Goal: Information Seeking & Learning: Learn about a topic

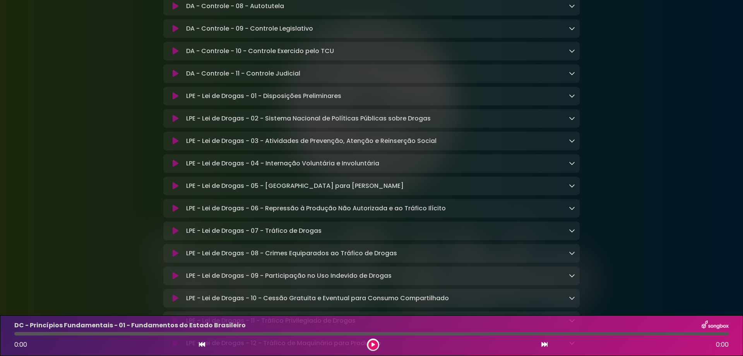
scroll to position [1807, 0]
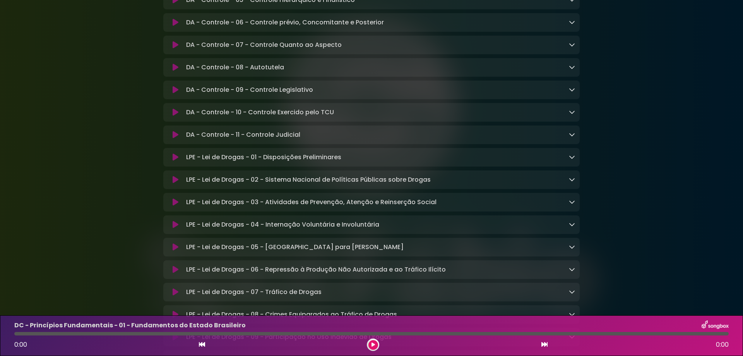
click at [175, 139] on icon at bounding box center [176, 135] width 6 height 8
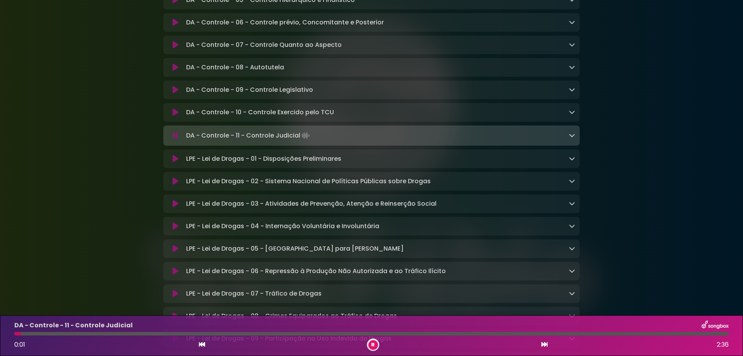
click at [202, 342] on icon at bounding box center [202, 344] width 6 height 6
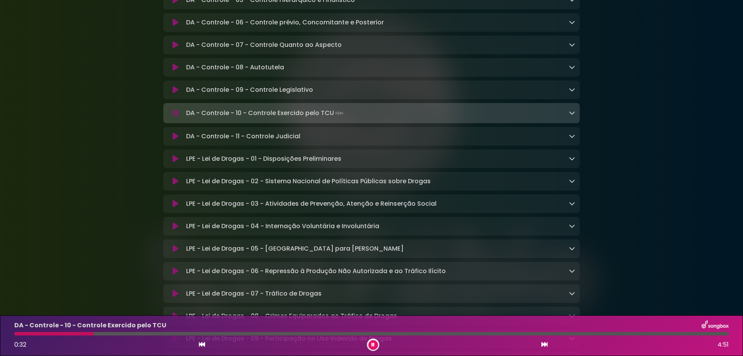
click at [575, 116] on icon at bounding box center [572, 113] width 6 height 6
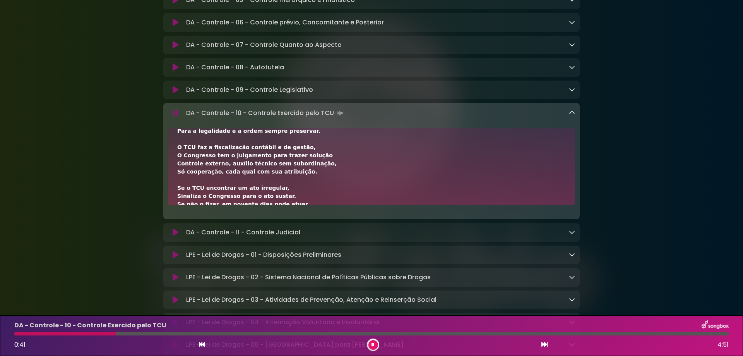
scroll to position [0, 0]
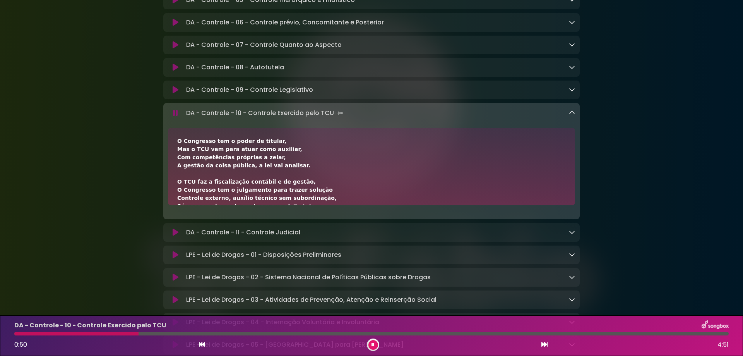
click at [197, 343] on div "0:50 4:51" at bounding box center [372, 344] width 724 height 12
click at [204, 345] on icon at bounding box center [202, 344] width 6 height 6
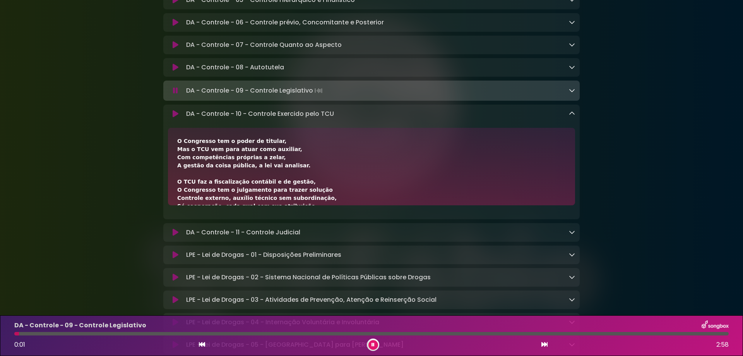
click at [197, 342] on div "0:01 2:58" at bounding box center [372, 344] width 724 height 12
click at [202, 344] on icon at bounding box center [202, 344] width 6 height 6
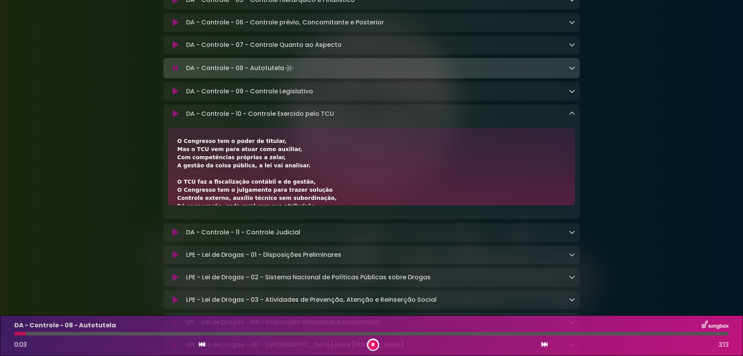
click at [576, 118] on div "DA - Controle - 10 - Controle Exercido pelo TCU Loading Track..." at bounding box center [371, 113] width 417 height 9
click at [574, 117] on icon at bounding box center [572, 113] width 6 height 6
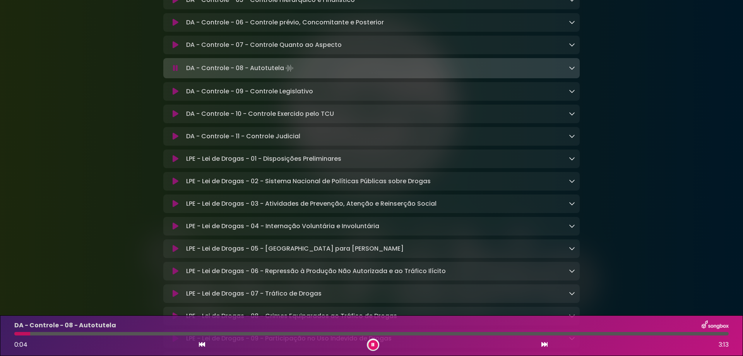
click at [574, 71] on icon at bounding box center [572, 68] width 6 height 6
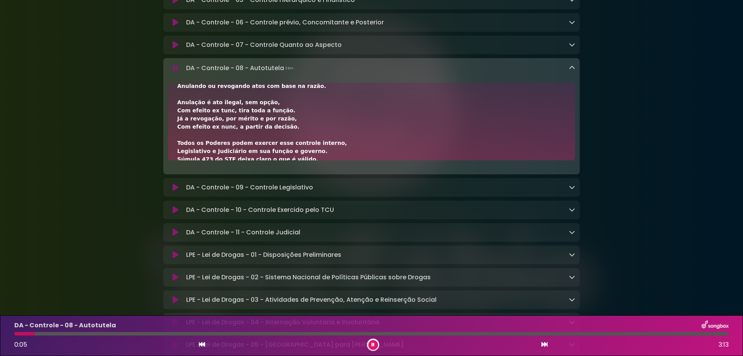
scroll to position [51, 0]
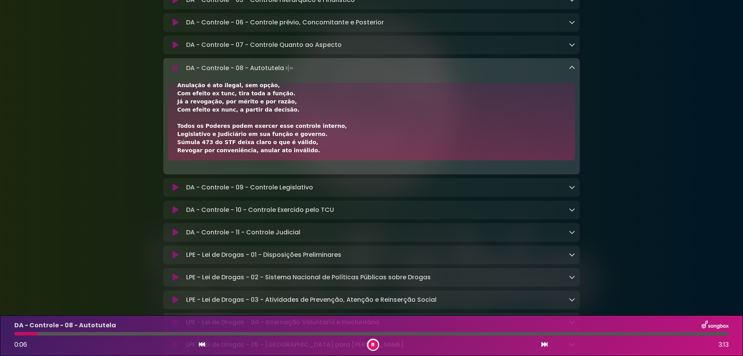
click at [110, 331] on div "DA - Controle - 08 - Autotutela 0:06 3:13" at bounding box center [372, 335] width 724 height 31
click at [113, 332] on div at bounding box center [371, 333] width 715 height 3
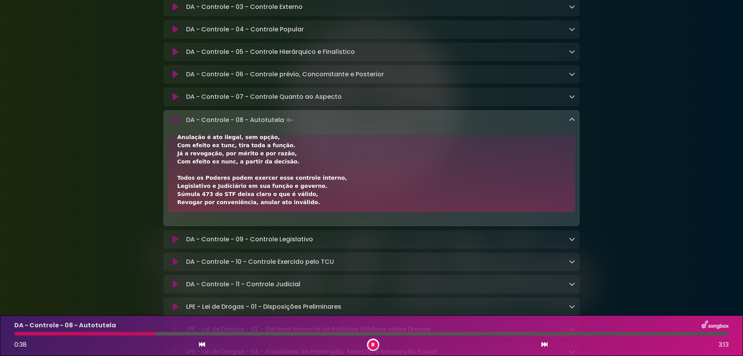
scroll to position [0, 0]
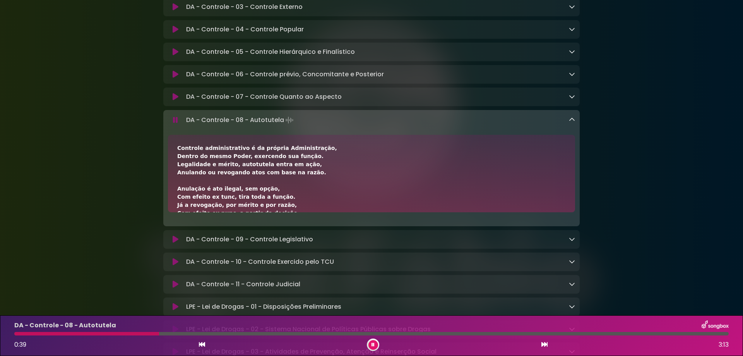
click at [371, 346] on button at bounding box center [374, 345] width 10 height 10
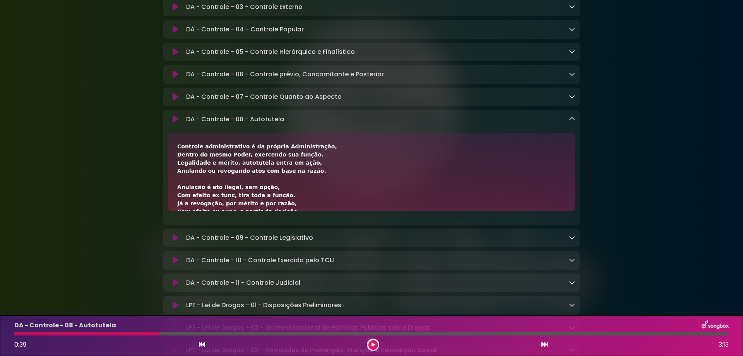
click at [374, 341] on button at bounding box center [374, 345] width 10 height 10
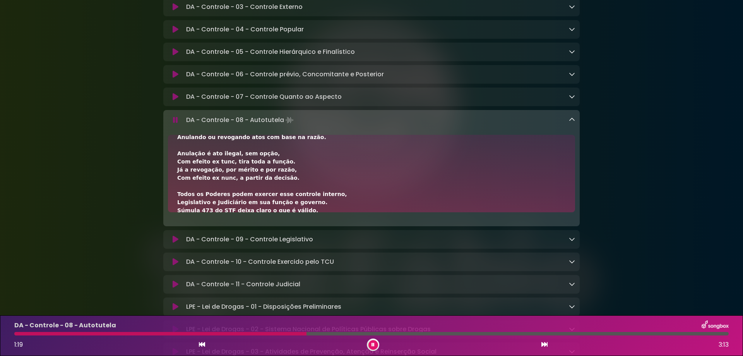
scroll to position [51, 0]
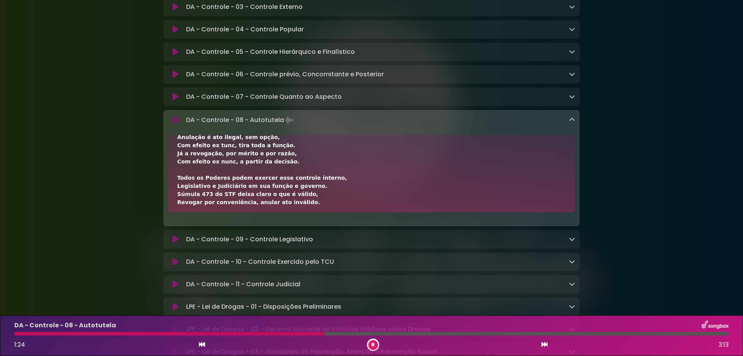
click at [376, 346] on button at bounding box center [374, 345] width 10 height 10
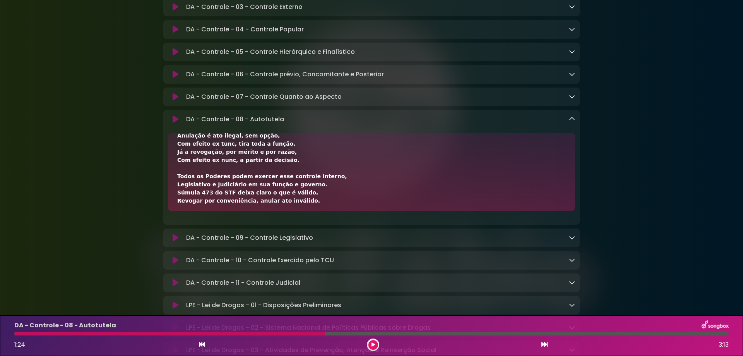
click at [287, 287] on p "DA - Controle - 11 - Controle Judicial Loading Track..." at bounding box center [243, 282] width 114 height 9
drag, startPoint x: 187, startPoint y: 144, endPoint x: 286, endPoint y: 149, distance: 99.2
click at [286, 124] on div "DA - Controle - 08 - Autotutela Loading Track..." at bounding box center [379, 119] width 392 height 9
copy p "DA - Controle - 08 - Autotutela"
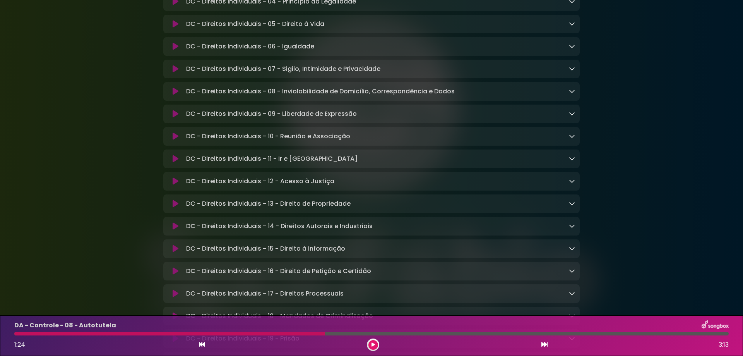
scroll to position [155, 0]
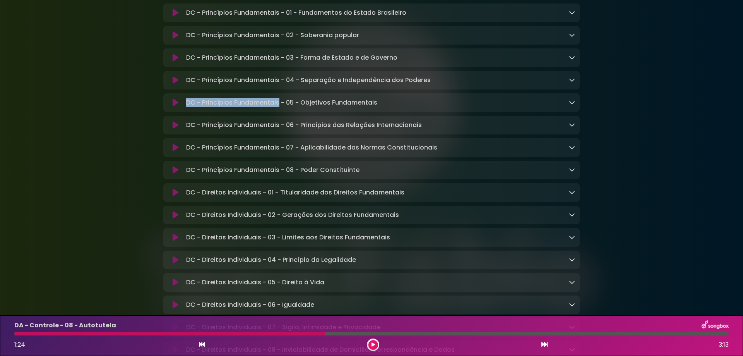
drag, startPoint x: 186, startPoint y: 103, endPoint x: 280, endPoint y: 109, distance: 93.9
click at [280, 109] on div "DC - Princípios Fundamentais - 05 - Objetivos Fundamentais Loading Track..." at bounding box center [371, 102] width 417 height 19
copy p "DC - Princípios Fundamentais"
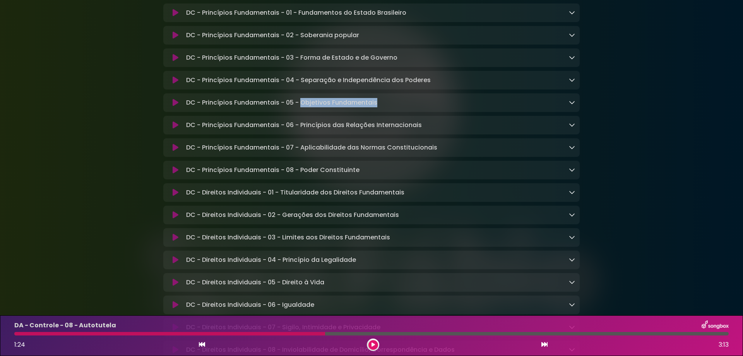
drag, startPoint x: 300, startPoint y: 106, endPoint x: 406, endPoint y: 105, distance: 106.1
click at [406, 105] on div "DC - Princípios Fundamentais - 05 - Objetivos Fundamentais Loading Track..." at bounding box center [379, 102] width 392 height 9
copy p "Objetivos Fundamentais"
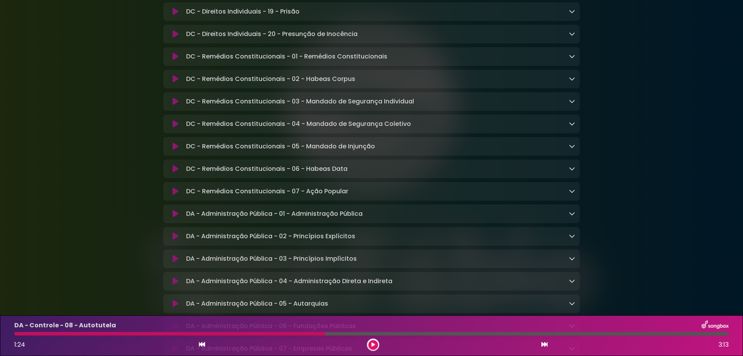
scroll to position [878, 0]
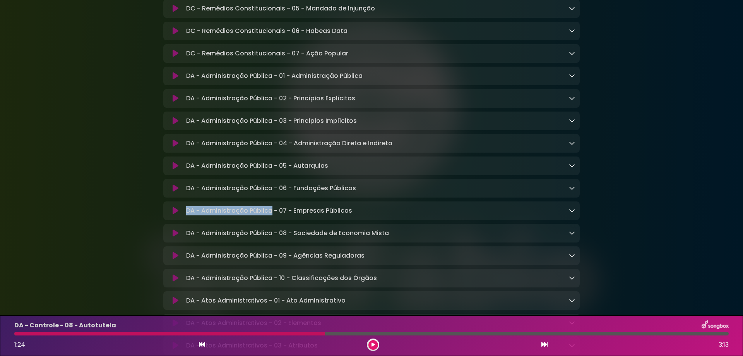
drag, startPoint x: 188, startPoint y: 226, endPoint x: 273, endPoint y: 227, distance: 84.8
click at [273, 215] on p "DA - Administração Pública - 07 - Empresas Públicas Loading Track..." at bounding box center [269, 210] width 166 height 9
copy p "DA - Administração Pública"
drag, startPoint x: 294, startPoint y: 226, endPoint x: 381, endPoint y: 228, distance: 86.7
click at [381, 215] on div "DA - Administração Pública - 07 - Empresas Públicas Loading Track..." at bounding box center [379, 210] width 392 height 9
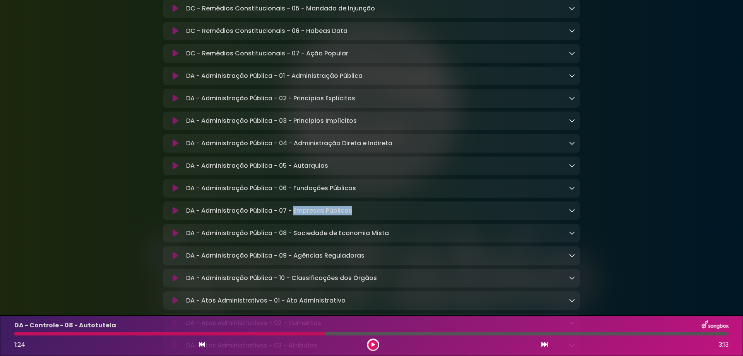
copy p "Empresas Públicas"
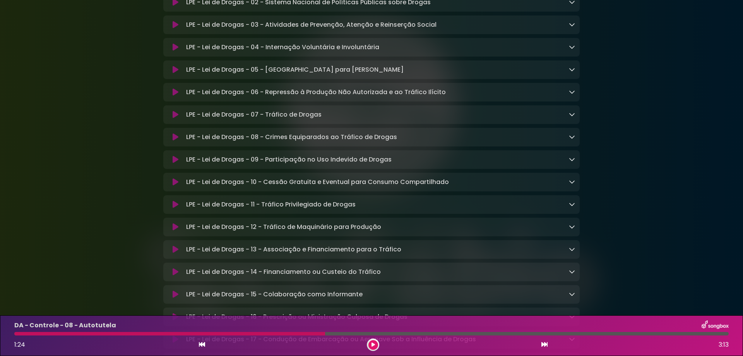
scroll to position [2219, 0]
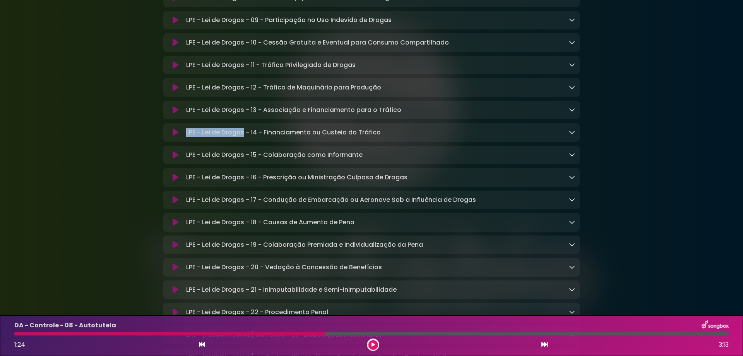
drag, startPoint x: 185, startPoint y: 167, endPoint x: 245, endPoint y: 167, distance: 59.2
click at [245, 137] on div "LPE - Lei de Drogas - 14 - Financiamento ou Custeio do Tráfico Loading Track..." at bounding box center [379, 132] width 392 height 9
copy p "LPE - Lei de Drogas"
drag, startPoint x: 265, startPoint y: 168, endPoint x: 421, endPoint y: 162, distance: 156.5
click at [421, 142] on div "LPE - Lei de Drogas - 14 - Financiamento ou Custeio do Tráfico Loading Track...…" at bounding box center [371, 132] width 417 height 19
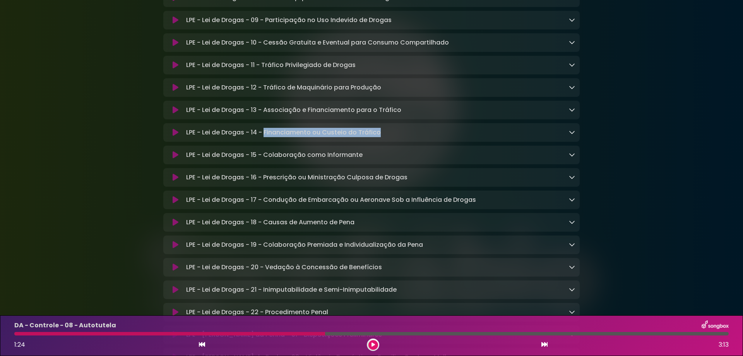
copy p "Financiamento ou Custeio do Tráfico"
click at [266, 70] on p "LPE - Lei de Drogas - 11 - Tráfico Privilegiado de Drogas Loading Track..." at bounding box center [271, 64] width 170 height 9
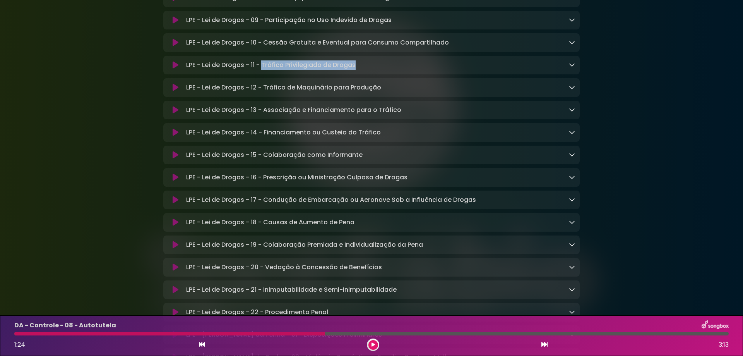
drag, startPoint x: 263, startPoint y: 97, endPoint x: 393, endPoint y: 98, distance: 130.5
click at [393, 70] on div "LPE - Lei de Drogas - 11 - Tráfico Privilegiado de Drogas Loading Track..." at bounding box center [379, 64] width 392 height 9
copy p "Tráfico Privilegiado de Drogas"
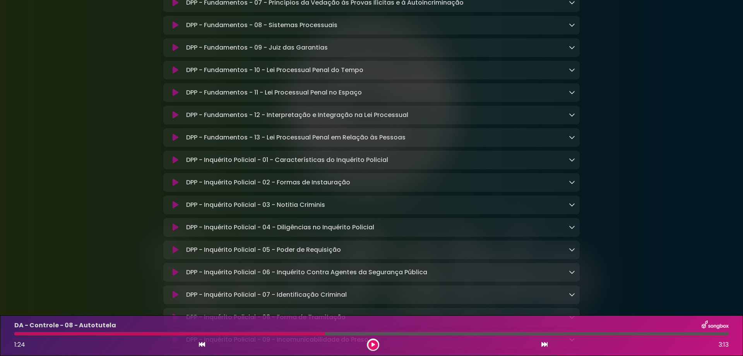
scroll to position [3458, 0]
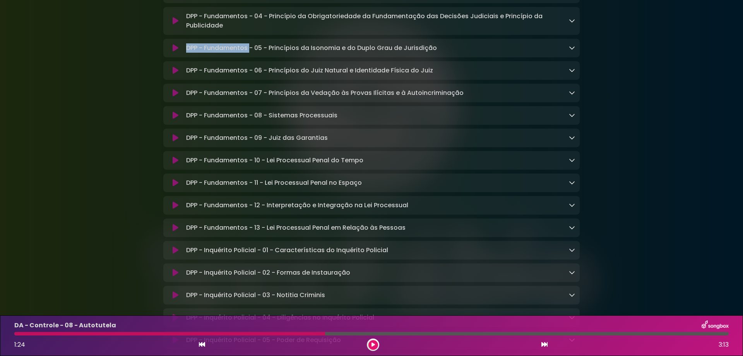
drag, startPoint x: 187, startPoint y: 101, endPoint x: 249, endPoint y: 105, distance: 62.4
click at [249, 53] on p "DPP - Fundamentos - 05 - Princípios da Isonomia e do Duplo Grau de Jurisdição L…" at bounding box center [311, 47] width 251 height 9
copy p "DPP - Fundamentos"
drag, startPoint x: 287, startPoint y: 195, endPoint x: 353, endPoint y: 196, distance: 66.2
click at [353, 142] on div "DPP - Fundamentos - 09 - Juiz das Garantias Loading Track..." at bounding box center [379, 137] width 392 height 9
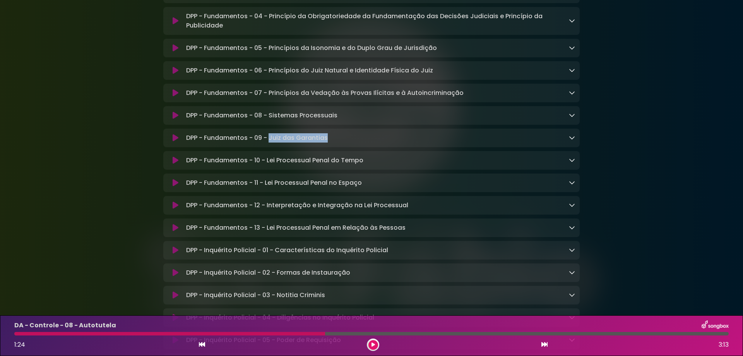
copy p "Juiz das Garantias"
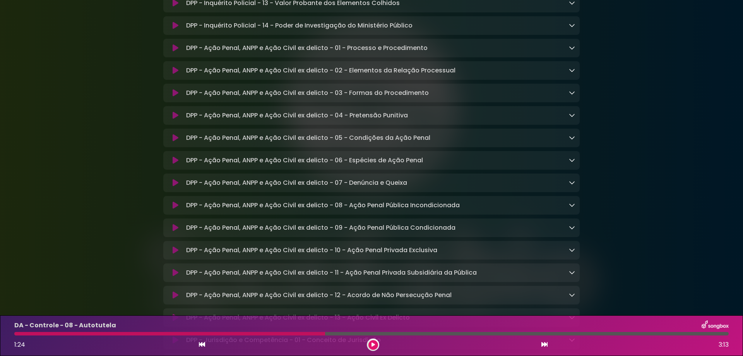
scroll to position [4181, 0]
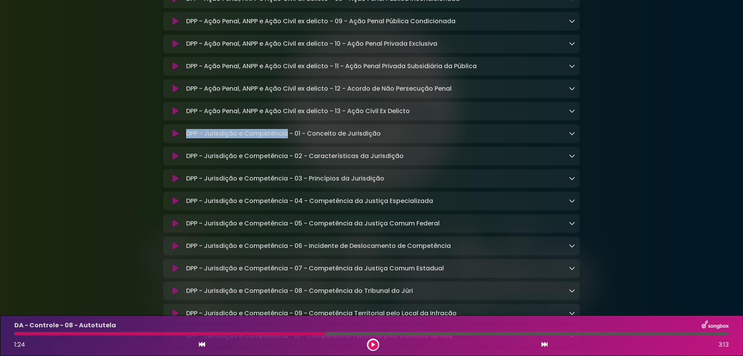
drag, startPoint x: 185, startPoint y: 202, endPoint x: 286, endPoint y: 206, distance: 100.7
click at [286, 138] on div "DPP - Jurisdição e Competência - 01 - Conceito de Jurisdição Loading Track..." at bounding box center [379, 133] width 392 height 9
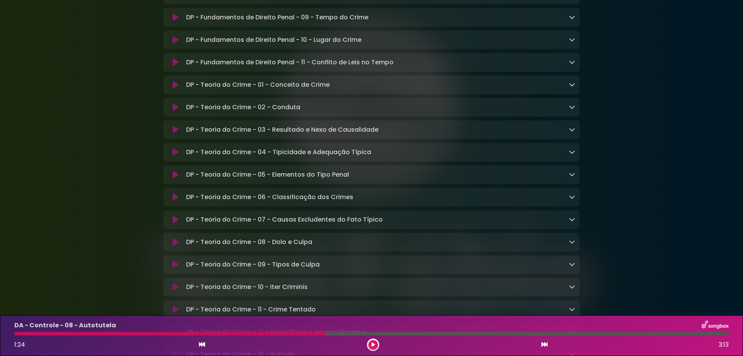
scroll to position [4749, 0]
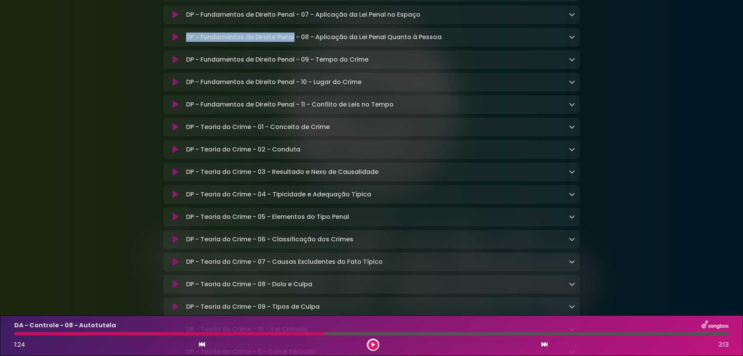
drag, startPoint x: 187, startPoint y: 112, endPoint x: 294, endPoint y: 115, distance: 107.7
click at [294, 42] on p "DP - Fundamentos de Direito Penal - 08 - Aplicação da Lei Penal Quanto à Pessoa…" at bounding box center [314, 37] width 256 height 9
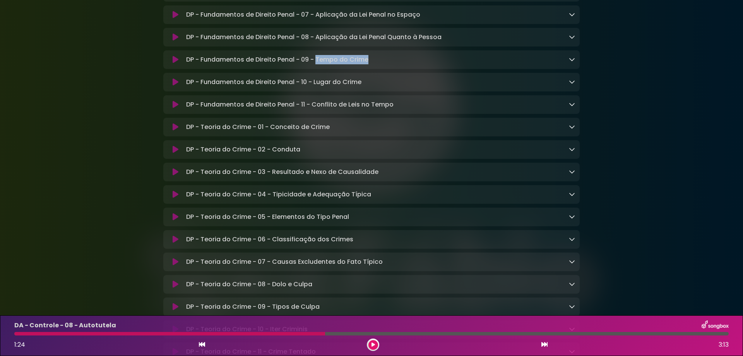
drag, startPoint x: 316, startPoint y: 137, endPoint x: 387, endPoint y: 139, distance: 71.3
click at [387, 64] on div "DP - Fundamentos de Direito Penal - 09 - Tempo do Crime Loading Track..." at bounding box center [379, 59] width 392 height 9
drag, startPoint x: 314, startPoint y: 182, endPoint x: 418, endPoint y: 175, distance: 103.9
click at [418, 114] on div "DP - Fundamentos de Direito Penal - 11 - Conflito de Leis no Tempo Loading Trac…" at bounding box center [371, 104] width 417 height 19
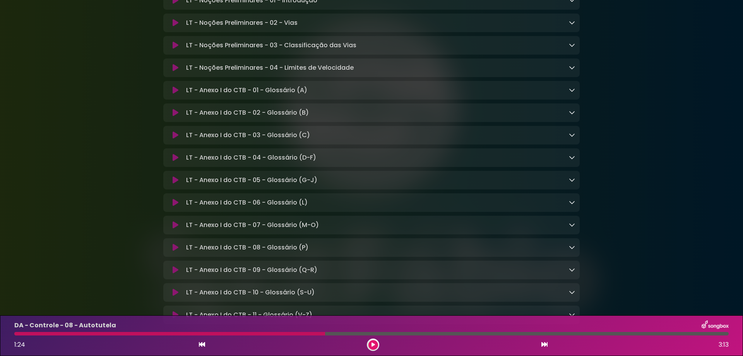
scroll to position [5730, 0]
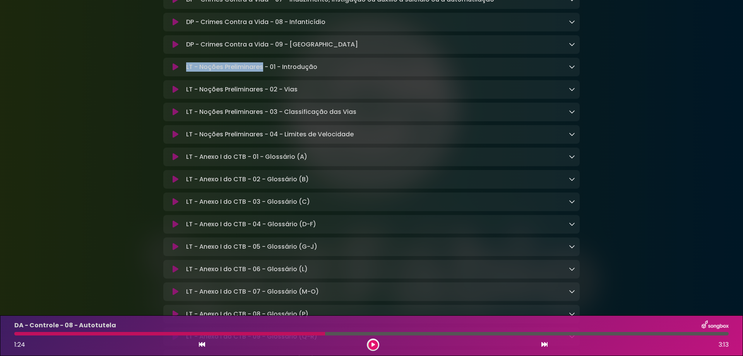
drag, startPoint x: 187, startPoint y: 160, endPoint x: 261, endPoint y: 162, distance: 74.7
click at [261, 72] on p "LT - Noções Preliminares - 01 - Introdução Loading Track..." at bounding box center [251, 66] width 131 height 9
drag, startPoint x: 285, startPoint y: 206, endPoint x: 364, endPoint y: 210, distance: 79.5
click at [364, 117] on div "LT - Noções Preliminares - 03 - Classificação das Vias Loading Track..." at bounding box center [379, 111] width 392 height 9
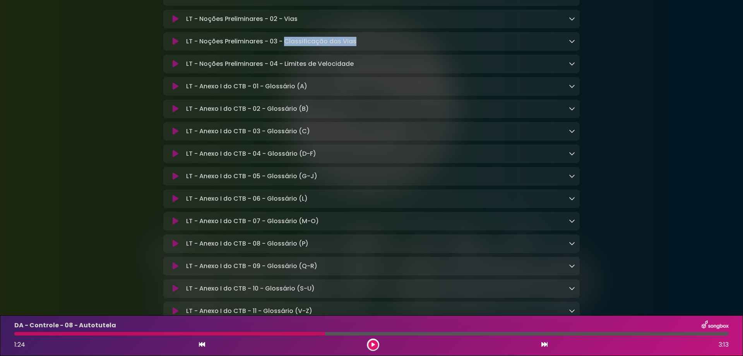
scroll to position [5697, 0]
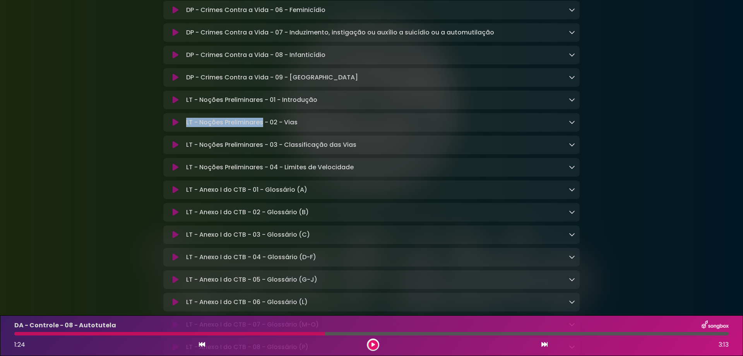
drag, startPoint x: 187, startPoint y: 217, endPoint x: 262, endPoint y: 217, distance: 75.9
click at [262, 127] on p "LT - Noções Preliminares - 02 - Vias Loading Track..." at bounding box center [241, 122] width 111 height 9
drag, startPoint x: 296, startPoint y: 216, endPoint x: 314, endPoint y: 216, distance: 17.4
click at [314, 127] on div "LT - Noções Preliminares - 02 - Vias Loading Track..." at bounding box center [379, 122] width 392 height 9
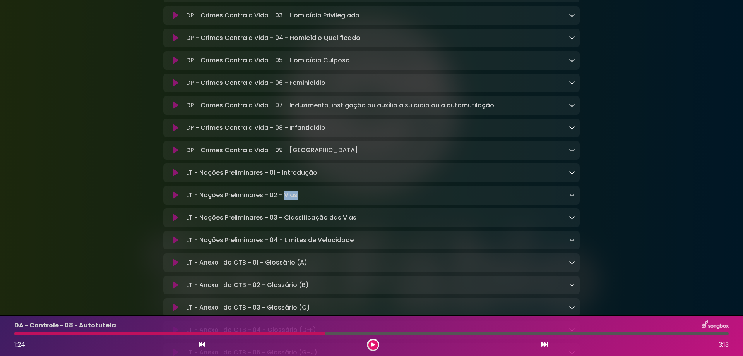
scroll to position [5594, 0]
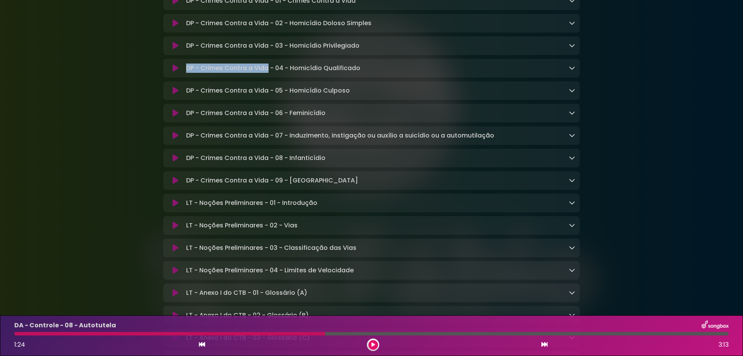
drag, startPoint x: 187, startPoint y: 161, endPoint x: 268, endPoint y: 161, distance: 80.9
click at [268, 73] on p "DP - Crimes Contra a Vida - 04 - Homicídio Qualificado Loading Track..." at bounding box center [273, 67] width 174 height 9
drag, startPoint x: 292, startPoint y: 160, endPoint x: 384, endPoint y: 160, distance: 92.1
click at [384, 73] on div "DP - Crimes Contra a Vida - 04 - Homicídio Qualificado Loading Track..." at bounding box center [379, 67] width 392 height 9
click at [358, 73] on p "DP - Crimes Contra a Vida - 04 - Homicídio Qualificado Loading Track..." at bounding box center [273, 67] width 174 height 9
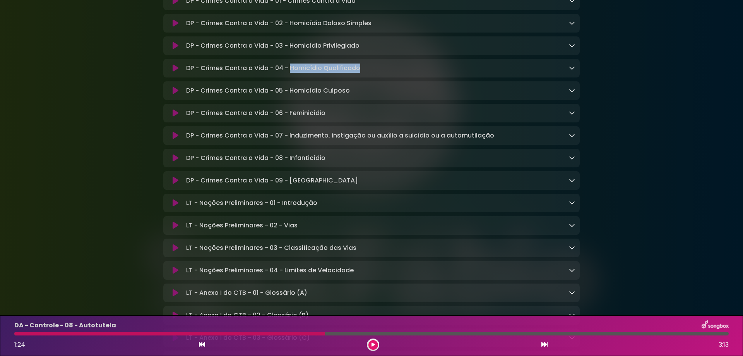
drag, startPoint x: 290, startPoint y: 160, endPoint x: 403, endPoint y: 160, distance: 112.7
click at [403, 73] on div "DP - Crimes Contra a Vida - 04 - Homicídio Qualificado Loading Track..." at bounding box center [379, 67] width 392 height 9
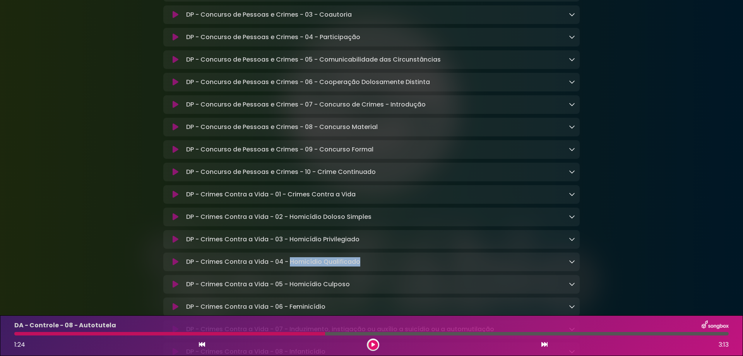
scroll to position [5387, 0]
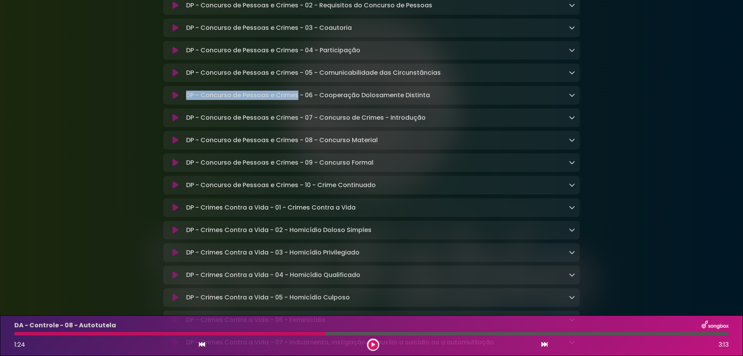
drag, startPoint x: 187, startPoint y: 184, endPoint x: 297, endPoint y: 184, distance: 109.9
click at [297, 100] on p "DP - Concurso de Pessoas e Crimes - 06 - Cooperação Dolosamente Distinta Loadin…" at bounding box center [308, 95] width 244 height 9
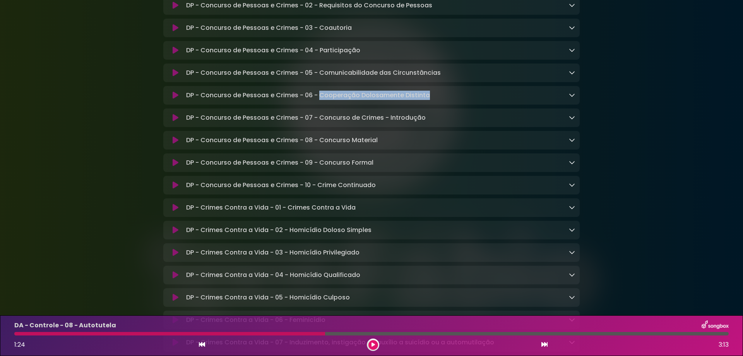
drag, startPoint x: 321, startPoint y: 184, endPoint x: 453, endPoint y: 192, distance: 132.7
click at [453, 105] on div "DP - Concurso de Pessoas e Crimes - 06 - Cooperação Dolosamente Distinta Loadin…" at bounding box center [371, 95] width 417 height 19
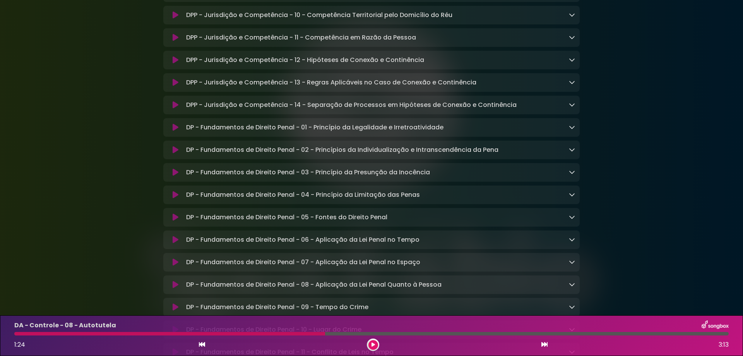
scroll to position [4458, 0]
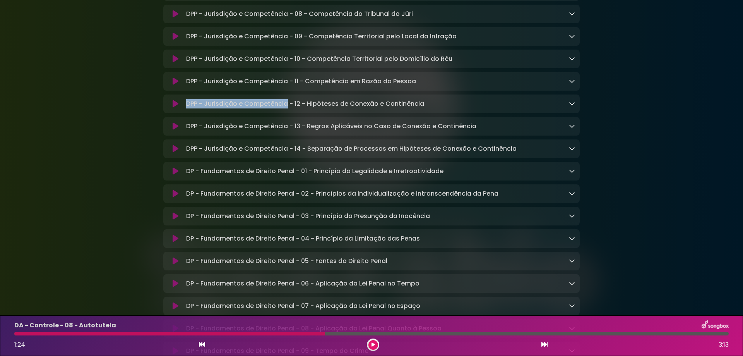
drag, startPoint x: 185, startPoint y: 178, endPoint x: 286, endPoint y: 180, distance: 101.5
click at [286, 108] on div "DPP - Jurisdição e Competência - 12 - Hipóteses de Conexão e Continência Loadin…" at bounding box center [379, 103] width 392 height 9
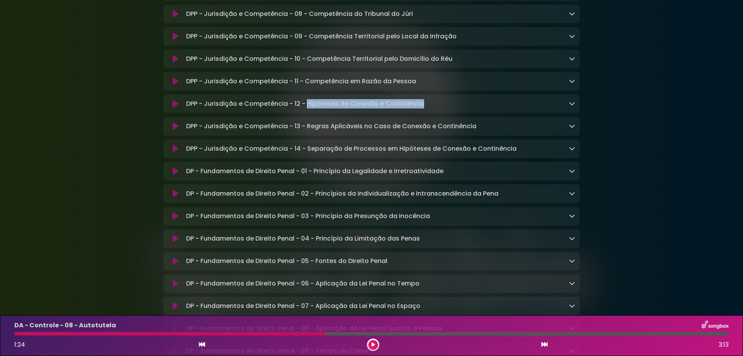
drag, startPoint x: 308, startPoint y: 176, endPoint x: 449, endPoint y: 180, distance: 141.0
click at [449, 108] on div "DPP - Jurisdição e Competência - 12 - Hipóteses de Conexão e Continência Loadin…" at bounding box center [379, 103] width 392 height 9
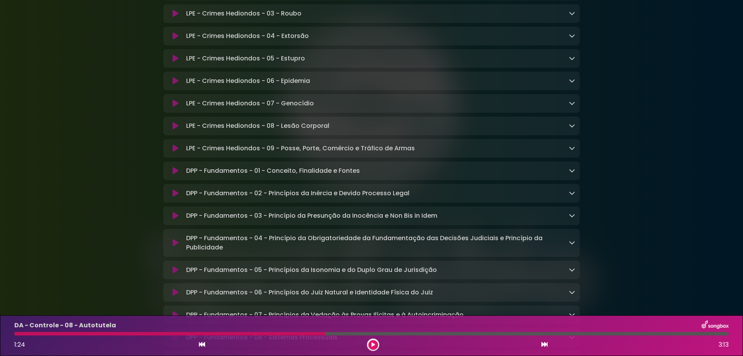
scroll to position [3219, 0]
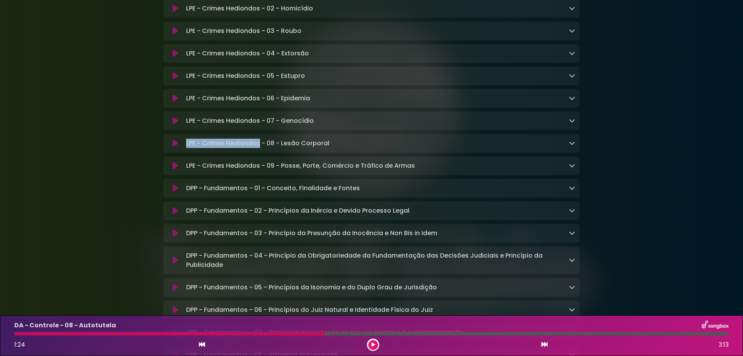
drag, startPoint x: 187, startPoint y: 196, endPoint x: 261, endPoint y: 199, distance: 73.2
click at [261, 148] on p "LPE - Crimes Hediondos - 08 - Lesão Corporal Loading Track..." at bounding box center [257, 143] width 143 height 9
click at [283, 148] on p "LPE - Crimes Hediondos - 08 - Lesão Corporal Loading Track..." at bounding box center [257, 143] width 143 height 9
drag, startPoint x: 285, startPoint y: 195, endPoint x: 331, endPoint y: 197, distance: 46.9
click at [331, 148] on div "LPE - Crimes Hediondos - 08 - Lesão Corporal Loading Track..." at bounding box center [379, 143] width 392 height 9
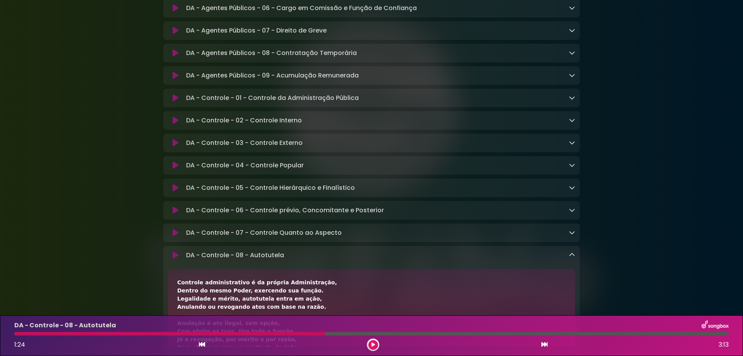
scroll to position [1516, 0]
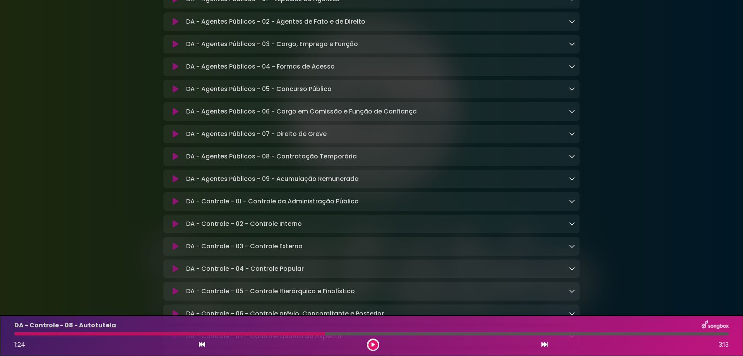
click at [187, 139] on div "DA - Agentes Públicos - 07 - Direito de Greve Loading Track..." at bounding box center [379, 133] width 392 height 9
drag, startPoint x: 186, startPoint y: 157, endPoint x: 255, endPoint y: 160, distance: 68.9
click at [255, 139] on p "DA - Agentes Públicos - 07 - Direito de Greve Loading Track..." at bounding box center [256, 133] width 141 height 9
drag, startPoint x: 278, startPoint y: 158, endPoint x: 364, endPoint y: 160, distance: 85.6
click at [364, 139] on div "DA - Agentes Públicos - 07 - Direito de Greve Loading Track..." at bounding box center [379, 133] width 392 height 9
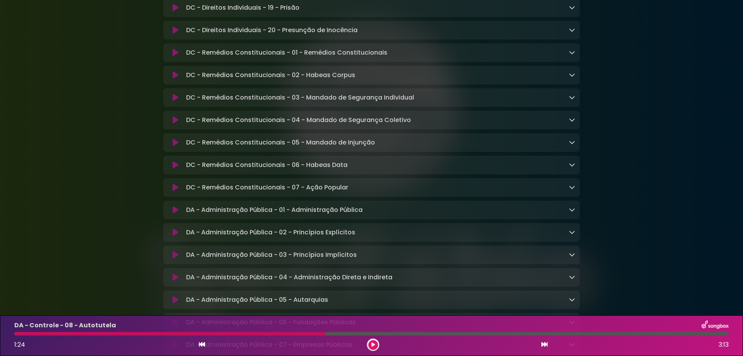
scroll to position [741, 0]
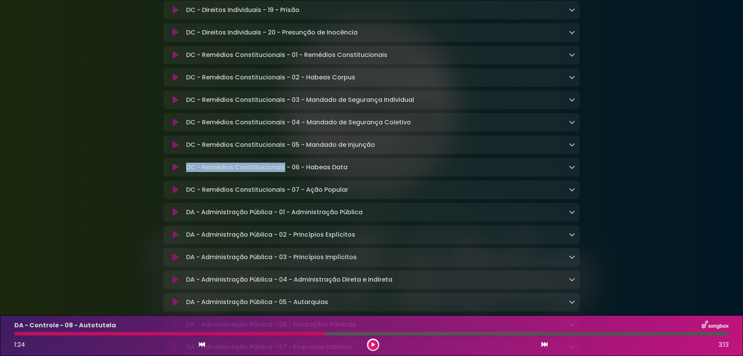
drag, startPoint x: 186, startPoint y: 179, endPoint x: 284, endPoint y: 178, distance: 97.6
click at [284, 172] on p "DC - Remédios Constitucionais - 06 - Habeas Data Loading Track..." at bounding box center [266, 167] width 161 height 9
drag, startPoint x: 307, startPoint y: 180, endPoint x: 370, endPoint y: 180, distance: 63.5
click at [370, 172] on div "DC - Remédios Constitucionais - 06 - Habeas Data Loading Track..." at bounding box center [379, 167] width 392 height 9
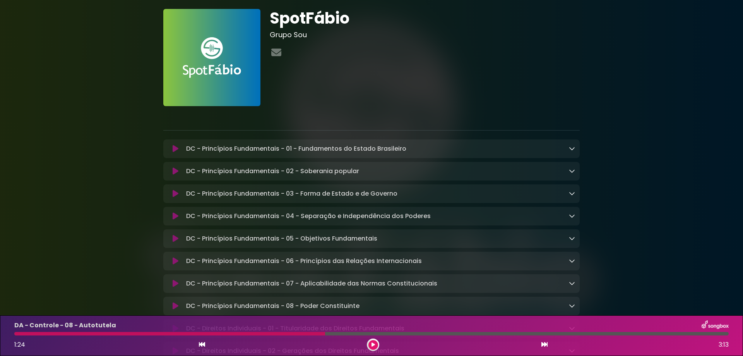
scroll to position [744, 0]
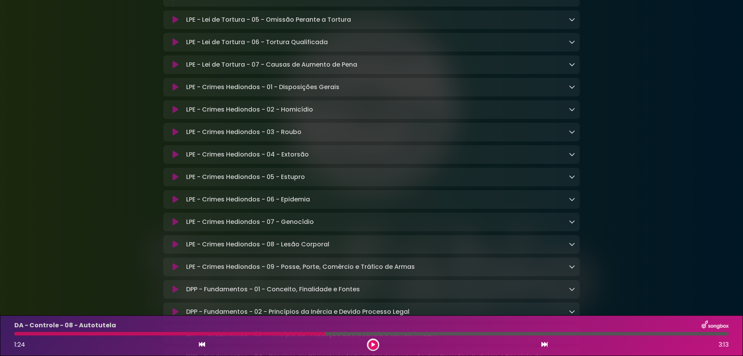
scroll to position [3170, 0]
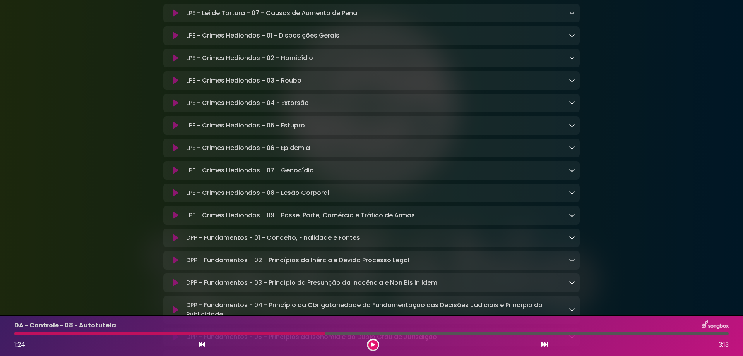
click at [176, 197] on icon at bounding box center [176, 193] width 6 height 8
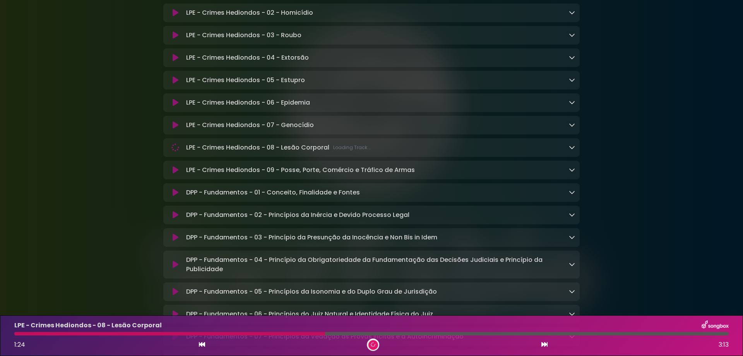
scroll to position [3273, 0]
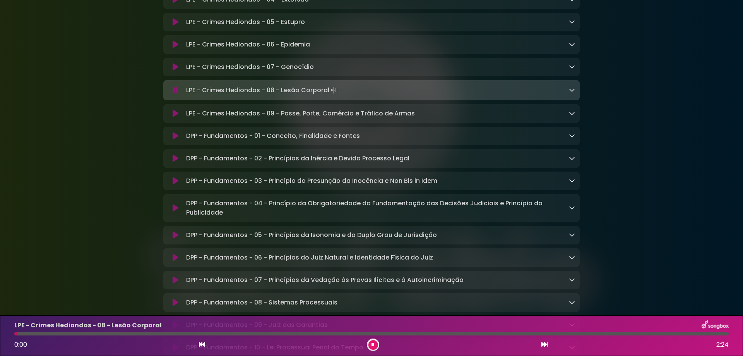
click at [571, 93] on icon at bounding box center [572, 90] width 6 height 6
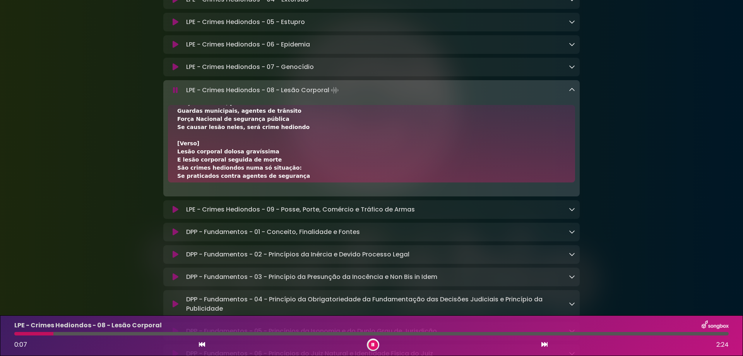
scroll to position [0, 0]
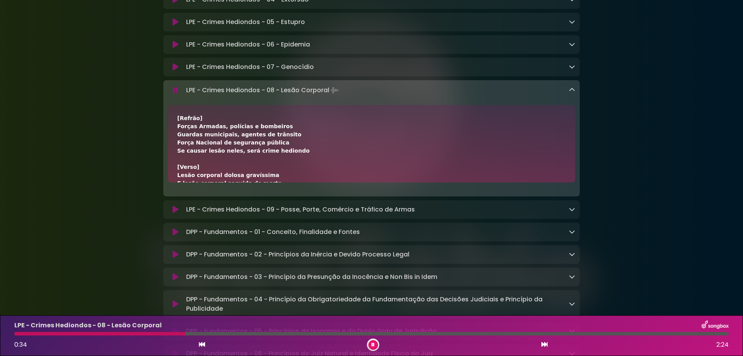
click at [375, 344] on button at bounding box center [374, 345] width 10 height 10
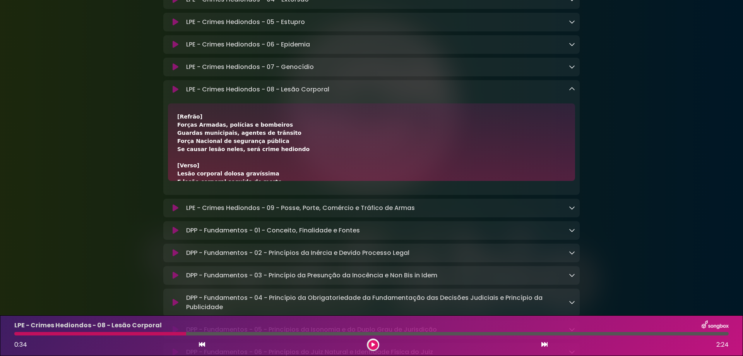
click at [375, 342] on icon at bounding box center [373, 344] width 4 height 5
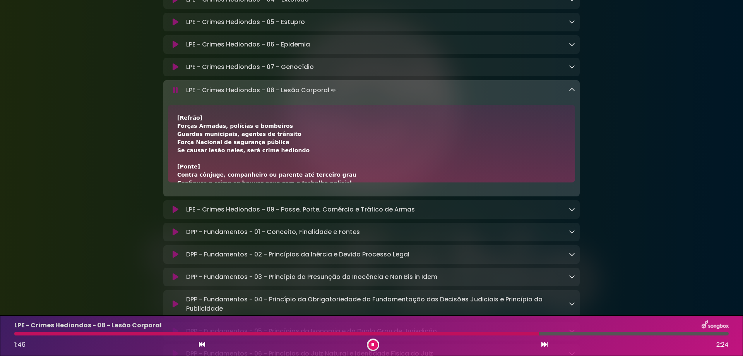
scroll to position [155, 0]
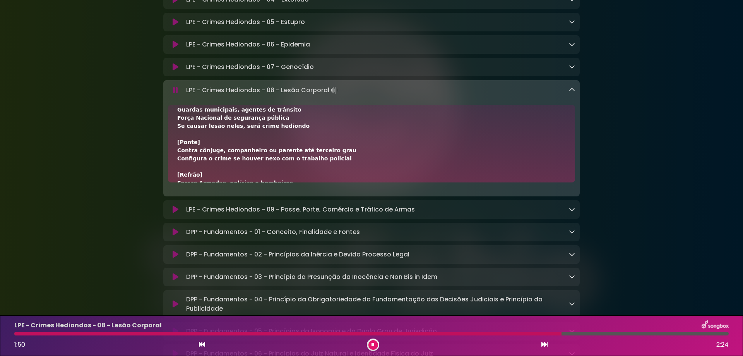
click at [176, 137] on div "LPE - Crimes Hediondos - 08 - Lesão Corporal Loading Track... Name" at bounding box center [371, 138] width 417 height 116
click at [175, 94] on icon at bounding box center [175, 90] width 5 height 8
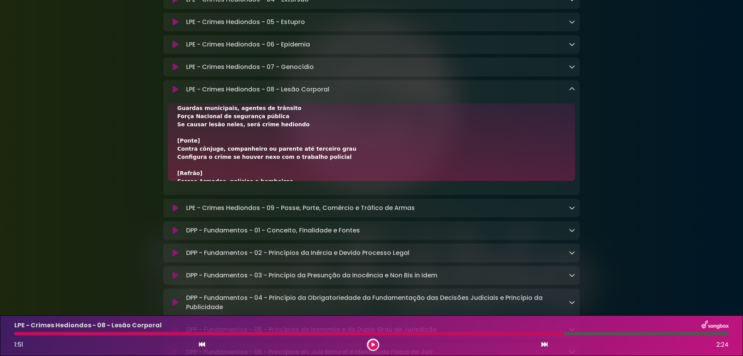
click at [185, 94] on div "LPE - Crimes Hediondos - 08 - Lesão Corporal Loading Track..." at bounding box center [379, 89] width 392 height 9
drag, startPoint x: 186, startPoint y: 142, endPoint x: 361, endPoint y: 140, distance: 174.6
click at [361, 94] on div "LPE - Crimes Hediondos - 08 - Lesão Corporal Loading Track..." at bounding box center [379, 89] width 392 height 9
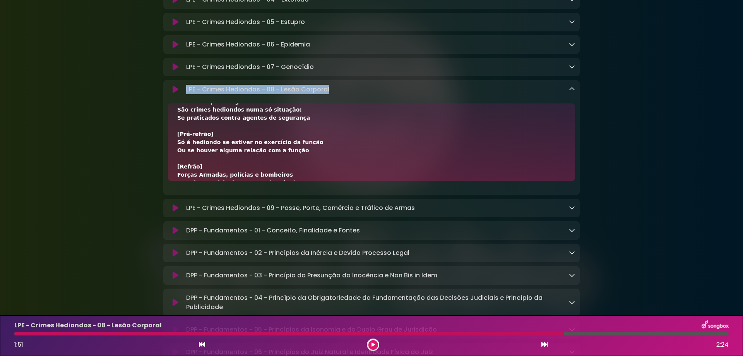
scroll to position [103, 0]
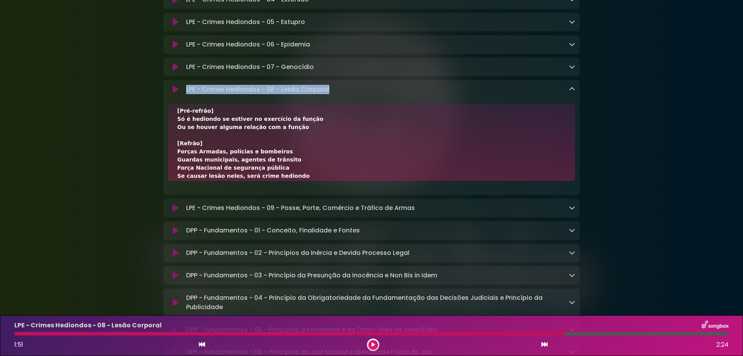
drag, startPoint x: 221, startPoint y: 139, endPoint x: 188, endPoint y: 141, distance: 33.4
click at [221, 94] on p "LPE - Crimes Hediondos - 08 - Lesão Corporal Loading Track..." at bounding box center [257, 89] width 143 height 9
click at [184, 94] on div "LPE - Crimes Hediondos - 08 - Lesão Corporal Loading Track..." at bounding box center [379, 89] width 392 height 9
drag, startPoint x: 186, startPoint y: 142, endPoint x: 261, endPoint y: 144, distance: 74.3
click at [261, 94] on p "LPE - Crimes Hediondos - 08 - Lesão Corporal Loading Track..." at bounding box center [257, 89] width 143 height 9
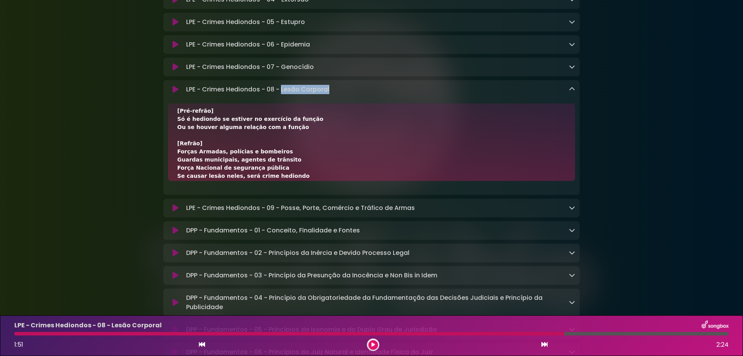
drag, startPoint x: 282, startPoint y: 141, endPoint x: 375, endPoint y: 136, distance: 92.7
click at [375, 136] on div "LPE - Crimes Hediondos - 08 - Lesão Corporal Loading Track... Name" at bounding box center [371, 137] width 417 height 115
drag, startPoint x: 177, startPoint y: 173, endPoint x: 238, endPoint y: 175, distance: 61.2
click at [238, 175] on div "[Refrão] Forças Armadas, polícias e bombeiros Guardas municipais, agentes de tr…" at bounding box center [371, 141] width 407 height 77
drag, startPoint x: 239, startPoint y: 170, endPoint x: 313, endPoint y: 175, distance: 73.7
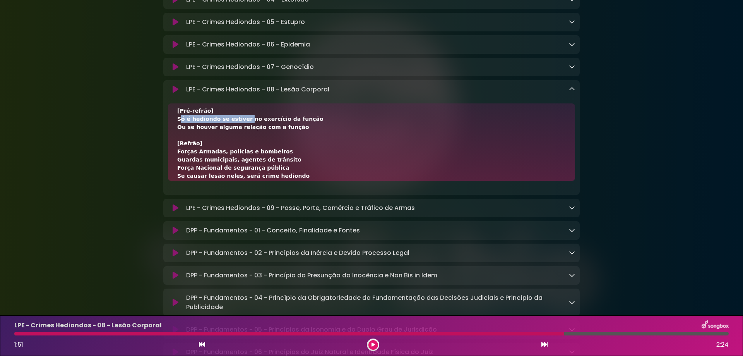
click at [313, 175] on div "[Refrão] Forças Armadas, polícias e bombeiros Guardas municipais, agentes de tr…" at bounding box center [371, 135] width 389 height 252
drag, startPoint x: 178, startPoint y: 173, endPoint x: 237, endPoint y: 172, distance: 59.6
click at [237, 172] on div "[Refrão] Forças Armadas, polícias e bombeiros Guardas municipais, agentes de tr…" at bounding box center [371, 135] width 389 height 252
drag, startPoint x: 239, startPoint y: 173, endPoint x: 322, endPoint y: 174, distance: 82.9
click at [322, 174] on div "[Refrão] Forças Armadas, polícias e bombeiros Guardas municipais, agentes de tr…" at bounding box center [371, 135] width 389 height 252
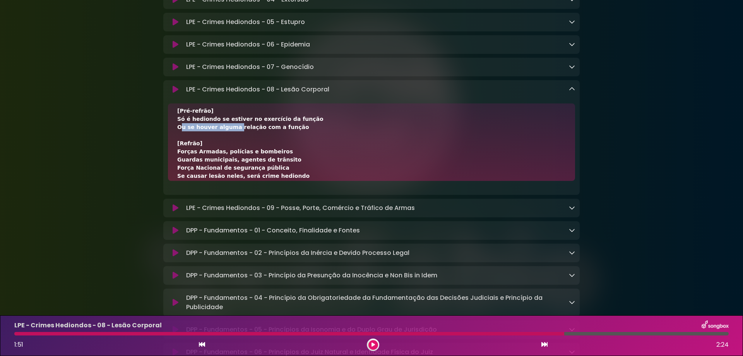
drag, startPoint x: 178, startPoint y: 181, endPoint x: 229, endPoint y: 184, distance: 51.2
click at [229, 184] on div "[Refrão] Forças Armadas, polícias e bombeiros Guardas municipais, agentes de tr…" at bounding box center [371, 135] width 389 height 252
drag, startPoint x: 231, startPoint y: 180, endPoint x: 300, endPoint y: 186, distance: 68.8
click at [300, 186] on div "[Refrão] Forças Armadas, polícias e bombeiros Guardas municipais, agentes de tr…" at bounding box center [371, 135] width 389 height 252
drag, startPoint x: 176, startPoint y: 206, endPoint x: 271, endPoint y: 206, distance: 95.2
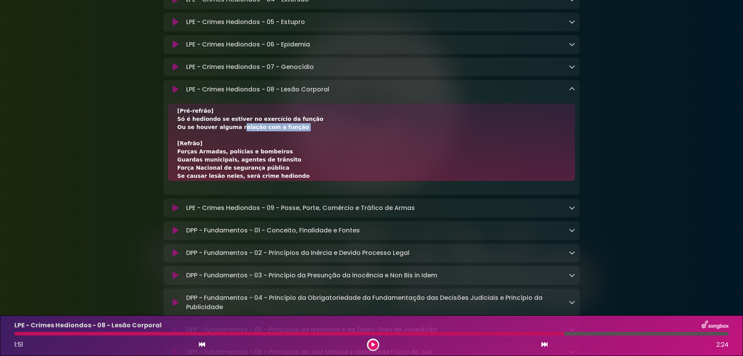
click at [271, 181] on div "[Refrão] Forças Armadas, polícias e bombeiros Guardas municipais, agentes de tr…" at bounding box center [371, 141] width 407 height 77
drag, startPoint x: 177, startPoint y: 213, endPoint x: 226, endPoint y: 214, distance: 48.8
click at [226, 181] on div "[Refrão] Forças Armadas, polícias e bombeiros Guardas municipais, agentes de tr…" at bounding box center [371, 141] width 407 height 77
click at [226, 214] on div "[Refrão] Forças Armadas, polícias e bombeiros Guardas municipais, agentes de tr…" at bounding box center [371, 135] width 389 height 252
drag, startPoint x: 226, startPoint y: 214, endPoint x: 170, endPoint y: 211, distance: 56.2
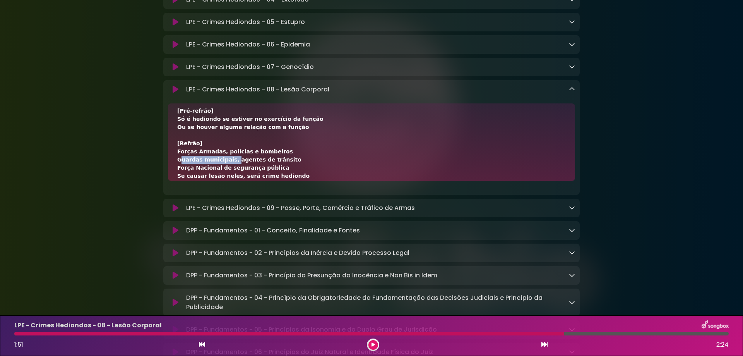
click at [170, 181] on div "[Refrão] Forças Armadas, polícias e bombeiros Guardas municipais, agentes de tr…" at bounding box center [371, 141] width 407 height 77
drag, startPoint x: 228, startPoint y: 214, endPoint x: 289, endPoint y: 215, distance: 60.4
click at [289, 215] on div "[Refrão] Forças Armadas, polícias e bombeiros Guardas municipais, agentes de tr…" at bounding box center [371, 135] width 389 height 252
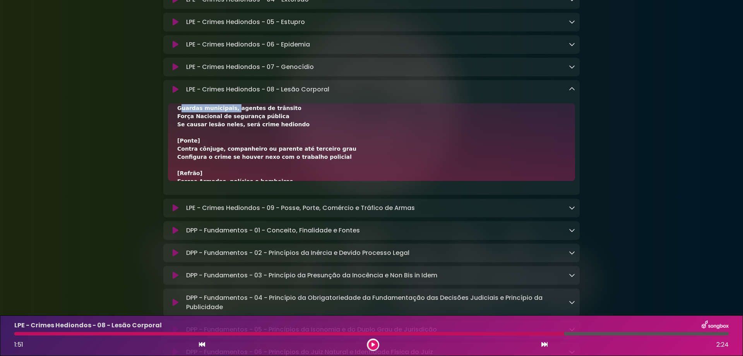
drag, startPoint x: 176, startPoint y: 171, endPoint x: 271, endPoint y: 170, distance: 94.9
click at [271, 170] on div "[Refrão] Forças Armadas, polícias e bombeiros Guardas municipais, agentes de tr…" at bounding box center [371, 141] width 407 height 77
click at [217, 172] on div "[Refrão] Forças Armadas, polícias e bombeiros Guardas municipais, agentes de tr…" at bounding box center [371, 84] width 389 height 252
drag, startPoint x: 177, startPoint y: 169, endPoint x: 214, endPoint y: 169, distance: 37.6
click at [214, 169] on div "[Refrão] Forças Armadas, polícias e bombeiros Guardas municipais, agentes de tr…" at bounding box center [371, 141] width 407 height 77
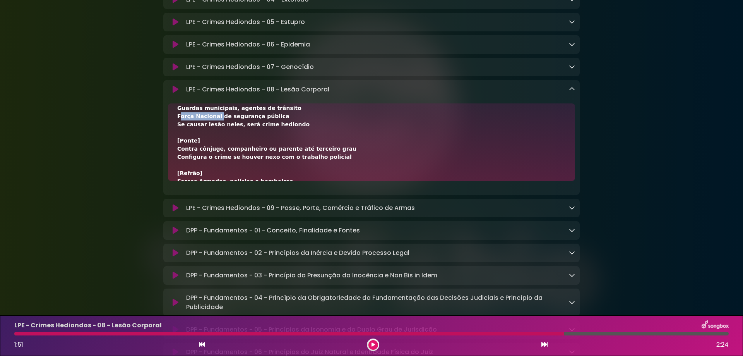
drag, startPoint x: 215, startPoint y: 169, endPoint x: 289, endPoint y: 173, distance: 74.1
click at [289, 173] on div "[Refrão] Forças Armadas, polícias e bombeiros Guardas municipais, agentes de tr…" at bounding box center [371, 84] width 389 height 252
drag, startPoint x: 178, startPoint y: 178, endPoint x: 231, endPoint y: 180, distance: 52.7
click at [231, 180] on div "[Refrão] Forças Armadas, polícias e bombeiros Guardas municipais, agentes de tr…" at bounding box center [371, 84] width 389 height 252
drag, startPoint x: 232, startPoint y: 177, endPoint x: 298, endPoint y: 179, distance: 66.6
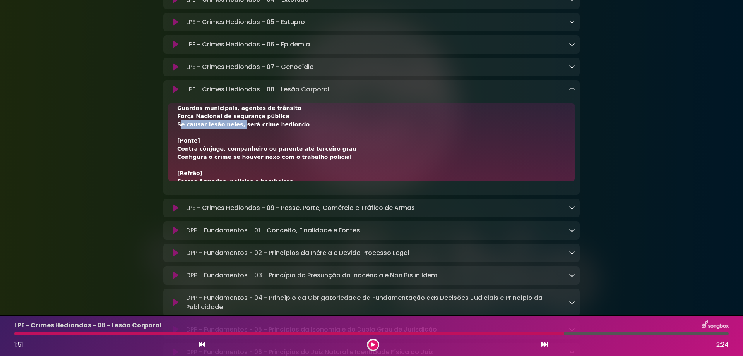
click at [298, 179] on div "[Refrão] Forças Armadas, polícias e bombeiros Guardas municipais, agentes de tr…" at bounding box center [371, 84] width 389 height 252
